Goal: Entertainment & Leisure: Consume media (video, audio)

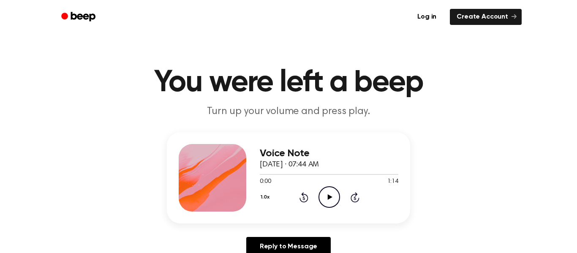
click at [331, 197] on icon at bounding box center [329, 196] width 5 height 5
click at [306, 201] on icon at bounding box center [303, 197] width 9 height 10
click at [306, 200] on icon "Rewind 5 seconds" at bounding box center [303, 197] width 9 height 11
click at [329, 197] on icon at bounding box center [329, 196] width 5 height 5
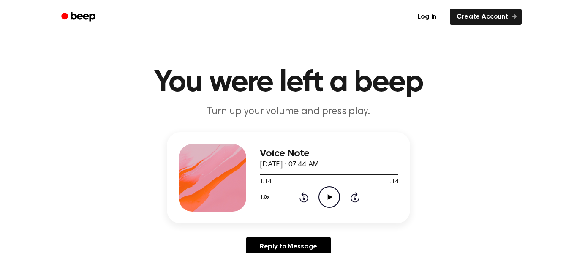
click at [337, 196] on icon "Play Audio" at bounding box center [329, 197] width 22 height 22
click at [325, 195] on icon "Pause Audio" at bounding box center [329, 197] width 22 height 22
click at [301, 197] on icon "Rewind 5 seconds" at bounding box center [303, 197] width 9 height 11
click at [327, 198] on icon "Play Audio" at bounding box center [329, 197] width 22 height 22
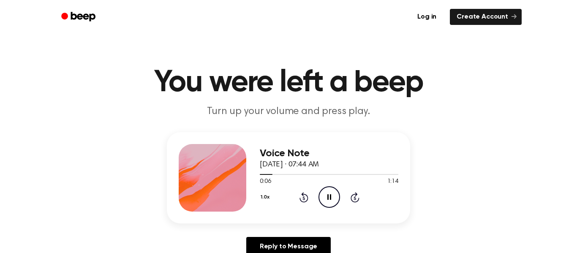
click at [327, 198] on icon at bounding box center [329, 196] width 4 height 5
click at [325, 193] on icon "Play Audio" at bounding box center [329, 197] width 22 height 22
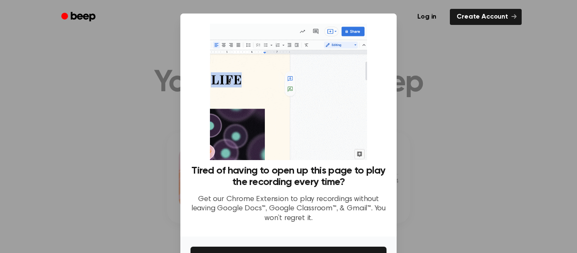
click at [142, 162] on div at bounding box center [288, 126] width 577 height 253
click at [190, 164] on div "Tired of having to open up this page to play the recording every time? Get our …" at bounding box center [288, 125] width 216 height 223
click at [189, 164] on div "Tired of having to open up this page to play the recording every time? Get our …" at bounding box center [288, 125] width 216 height 223
click at [72, 136] on div at bounding box center [288, 126] width 577 height 253
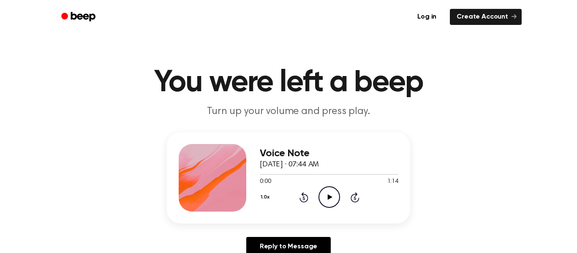
click at [328, 191] on icon "Play Audio" at bounding box center [329, 197] width 22 height 22
click at [332, 195] on icon "Pause Audio" at bounding box center [329, 197] width 22 height 22
click at [325, 195] on icon "Play Audio" at bounding box center [329, 197] width 22 height 22
click at [353, 199] on icon at bounding box center [354, 197] width 2 height 3
click at [354, 198] on icon "Skip 5 seconds" at bounding box center [354, 197] width 9 height 11
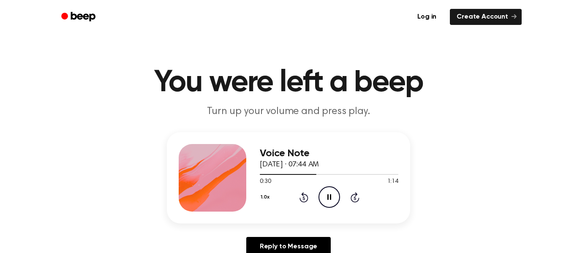
click at [305, 197] on icon "Rewind 5 seconds" at bounding box center [303, 197] width 9 height 11
click at [304, 198] on icon at bounding box center [303, 197] width 2 height 3
click at [304, 199] on icon at bounding box center [303, 197] width 2 height 3
click at [337, 197] on icon "Pause Audio" at bounding box center [329, 197] width 22 height 22
